Goal: Register for event/course

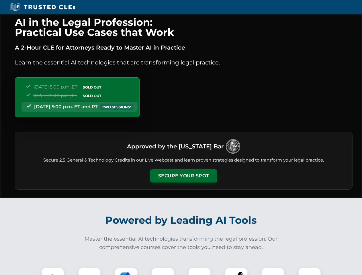
click at [183, 176] on button "Secure Your Spot" at bounding box center [183, 175] width 67 height 13
click at [53, 271] on img at bounding box center [52, 279] width 17 height 17
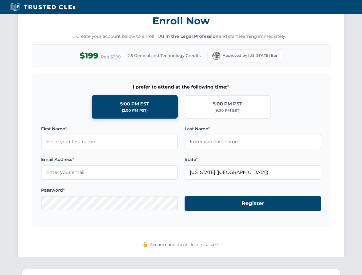
scroll to position [562, 0]
